Goal: Information Seeking & Learning: Learn about a topic

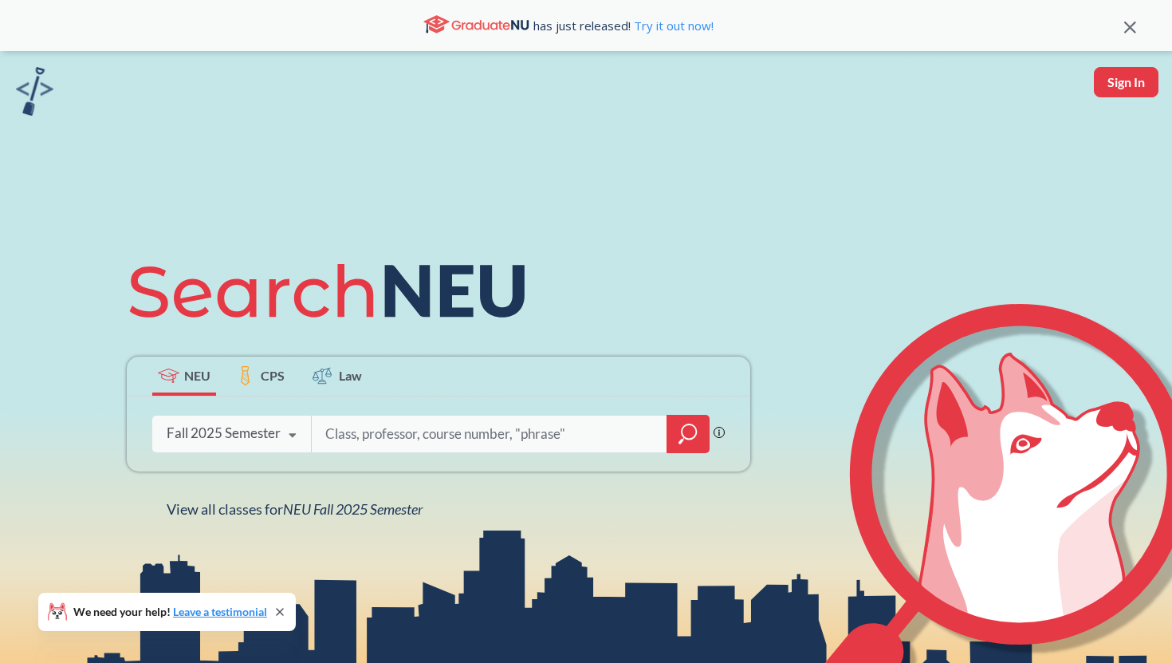
click at [322, 427] on div at bounding box center [510, 433] width 399 height 37
click at [367, 434] on input "search" at bounding box center [490, 433] width 332 height 33
type input "CS7810"
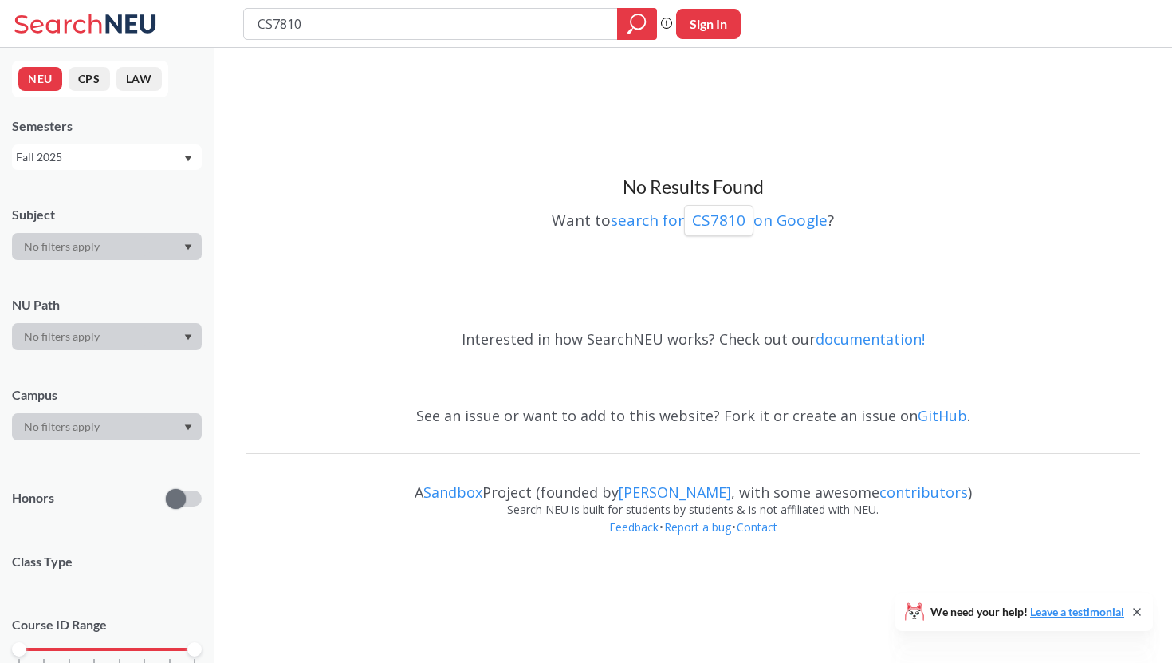
click at [336, 24] on input "CS7810" at bounding box center [431, 23] width 350 height 27
type input "CS7900"
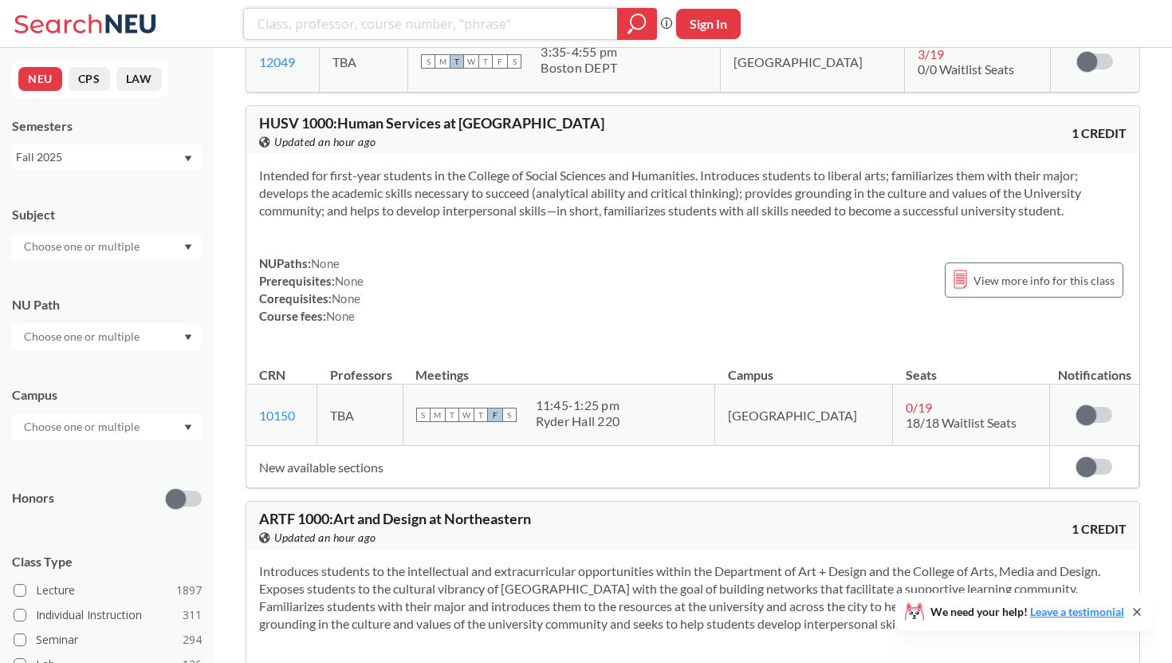
scroll to position [6187, 0]
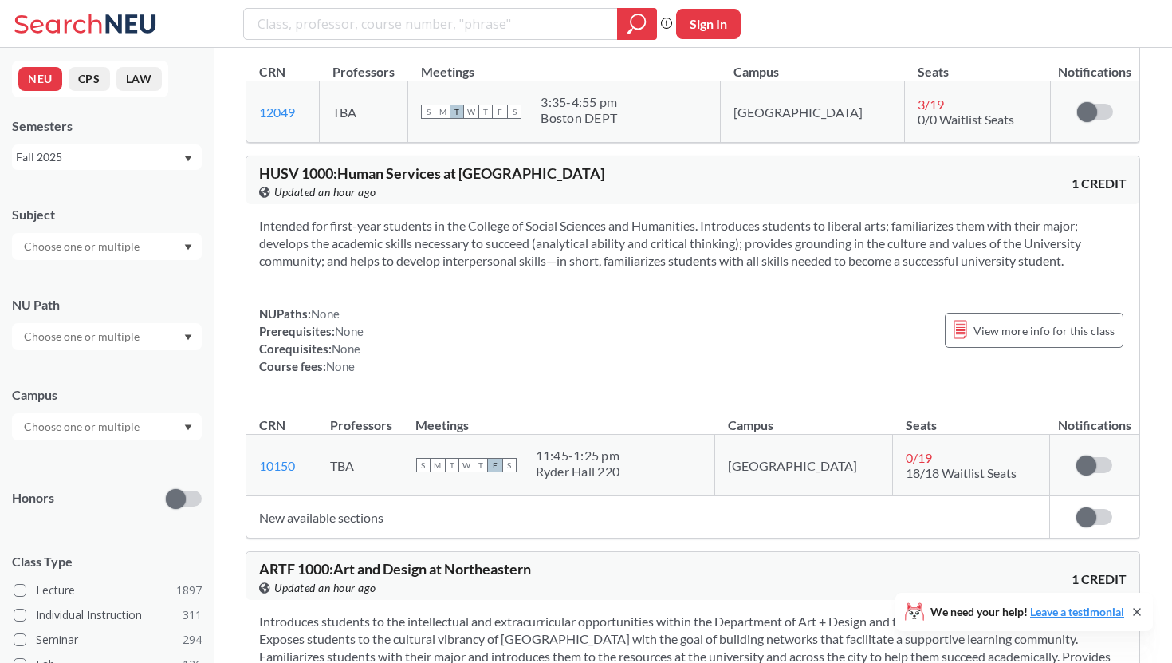
click at [392, 37] on div at bounding box center [450, 24] width 414 height 32
click at [383, 22] on input "search" at bounding box center [431, 23] width 350 height 27
type input "C"
type input "h"
type input "Human Computer Interaction"
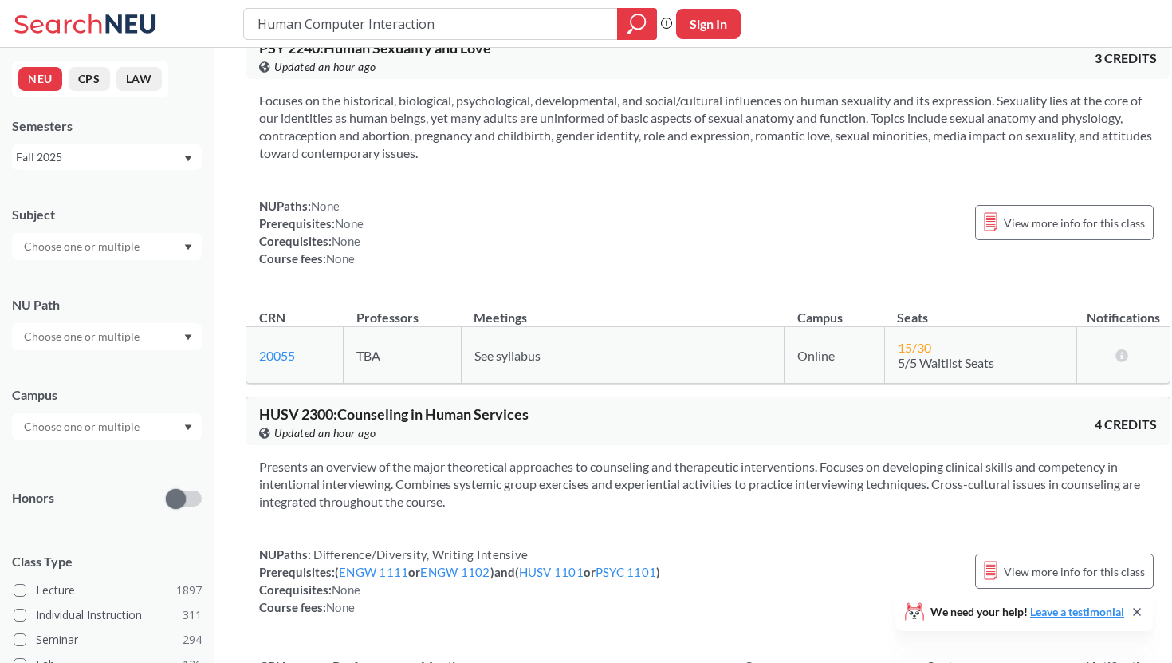
scroll to position [16225, 0]
